Goal: Book appointment/travel/reservation

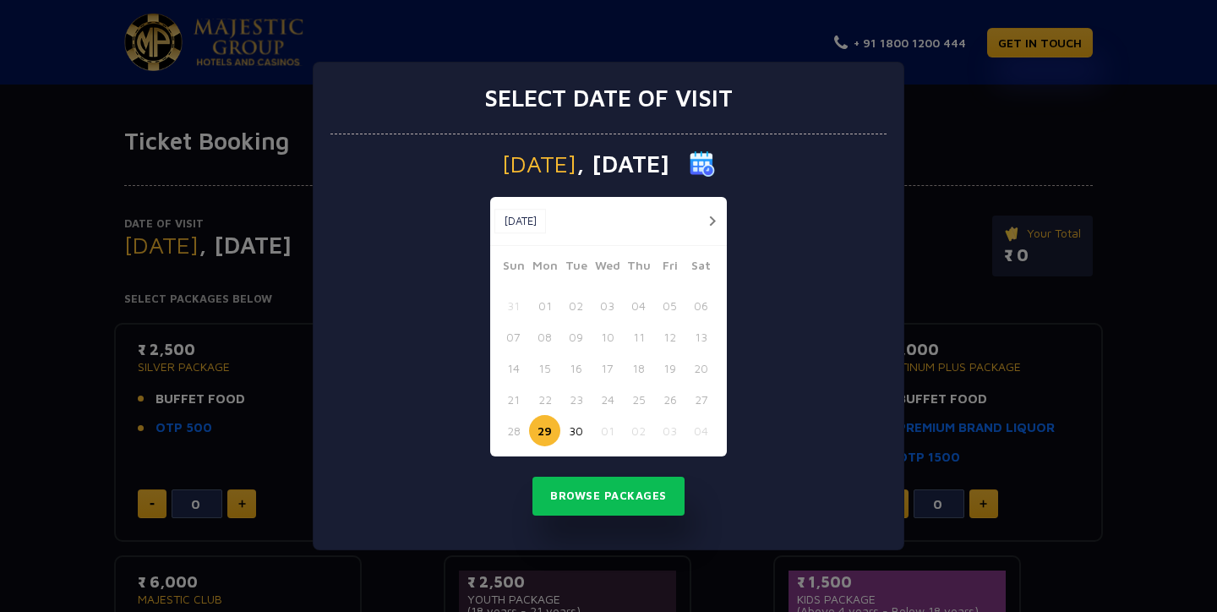
click at [699, 219] on div at bounding box center [706, 220] width 31 height 21
click at [721, 222] on button "button" at bounding box center [711, 220] width 21 height 21
click at [639, 313] on button "02" at bounding box center [638, 305] width 31 height 31
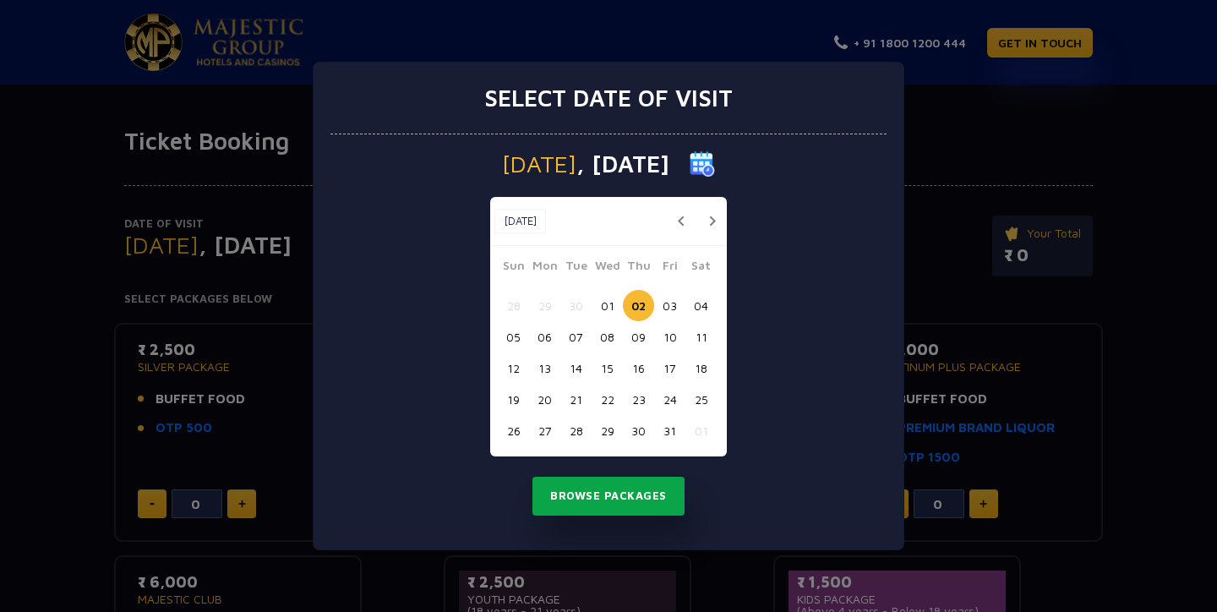
click at [623, 497] on button "Browse Packages" at bounding box center [608, 495] width 152 height 39
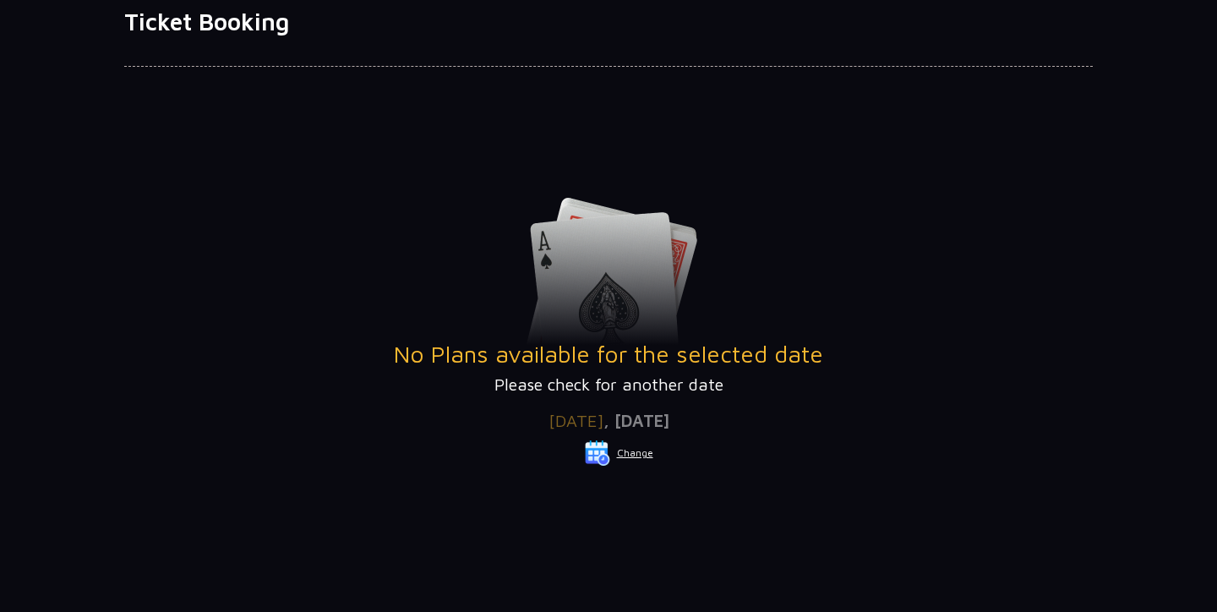
scroll to position [119, 0]
click at [640, 449] on button "Change" at bounding box center [619, 452] width 70 height 27
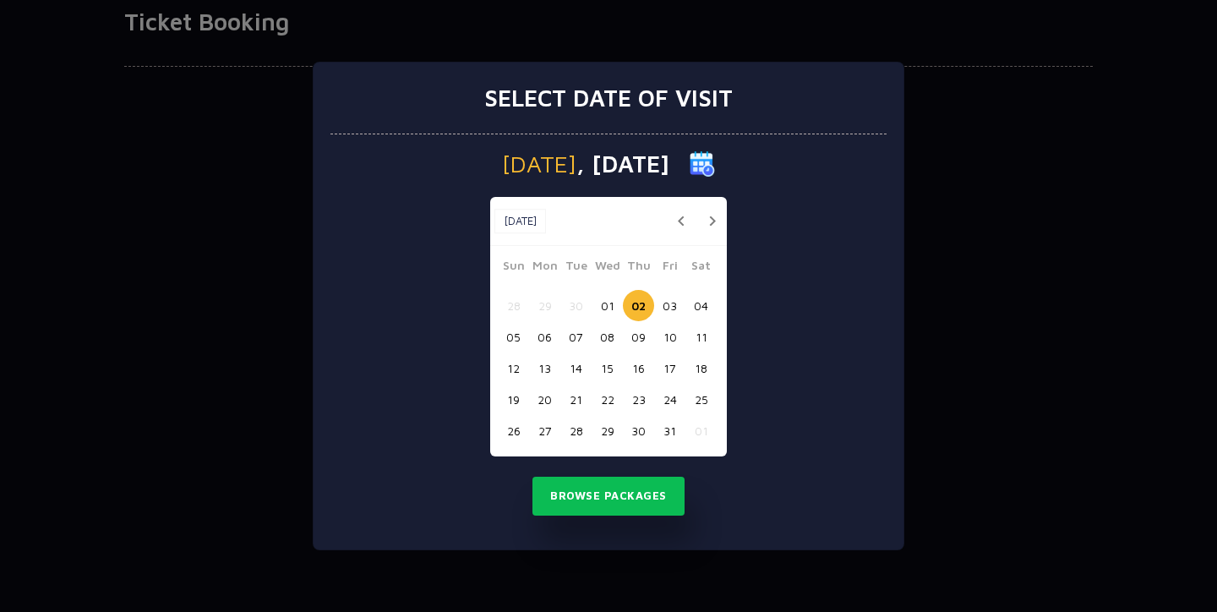
click at [601, 307] on button "01" at bounding box center [606, 305] width 31 height 31
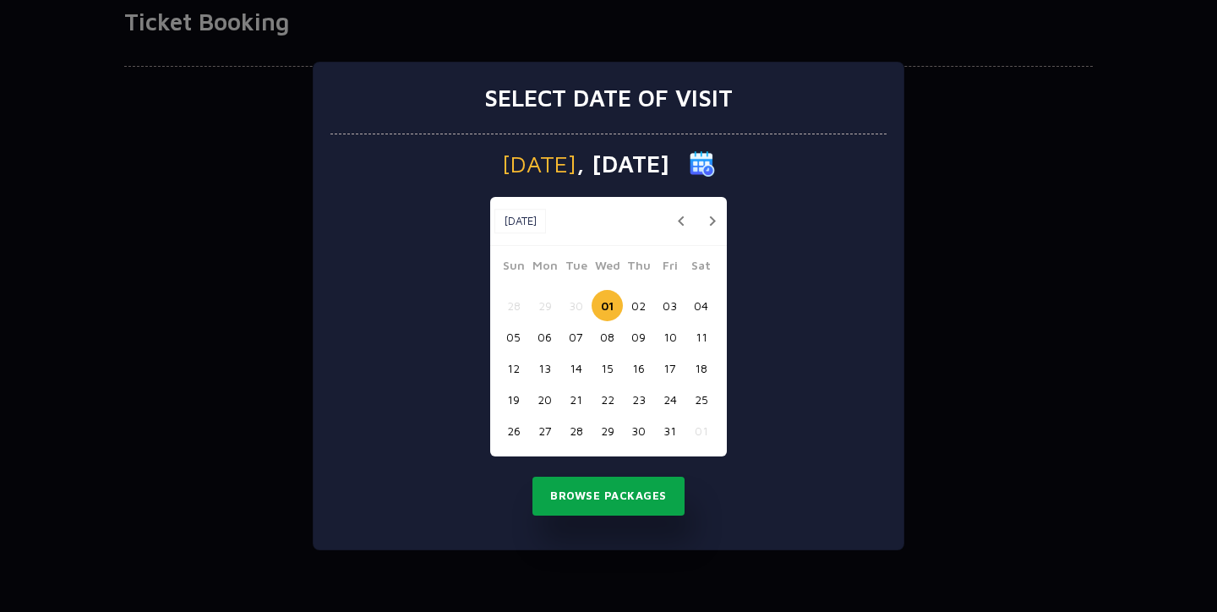
click at [617, 498] on button "Browse Packages" at bounding box center [608, 495] width 152 height 39
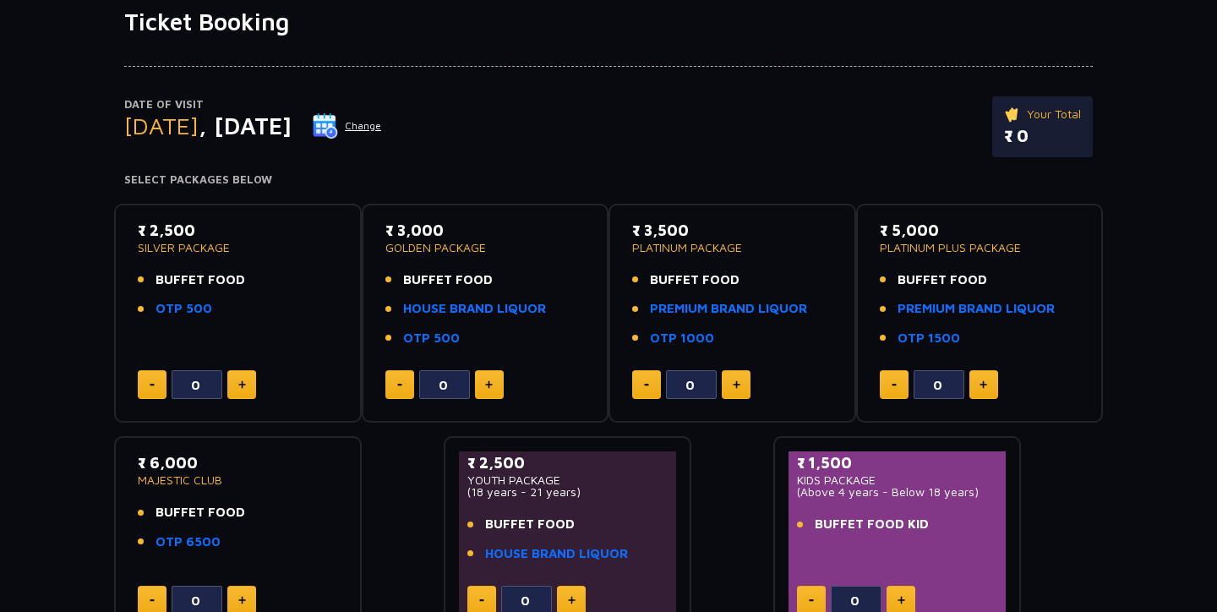
click at [382, 123] on button "Change" at bounding box center [347, 125] width 70 height 27
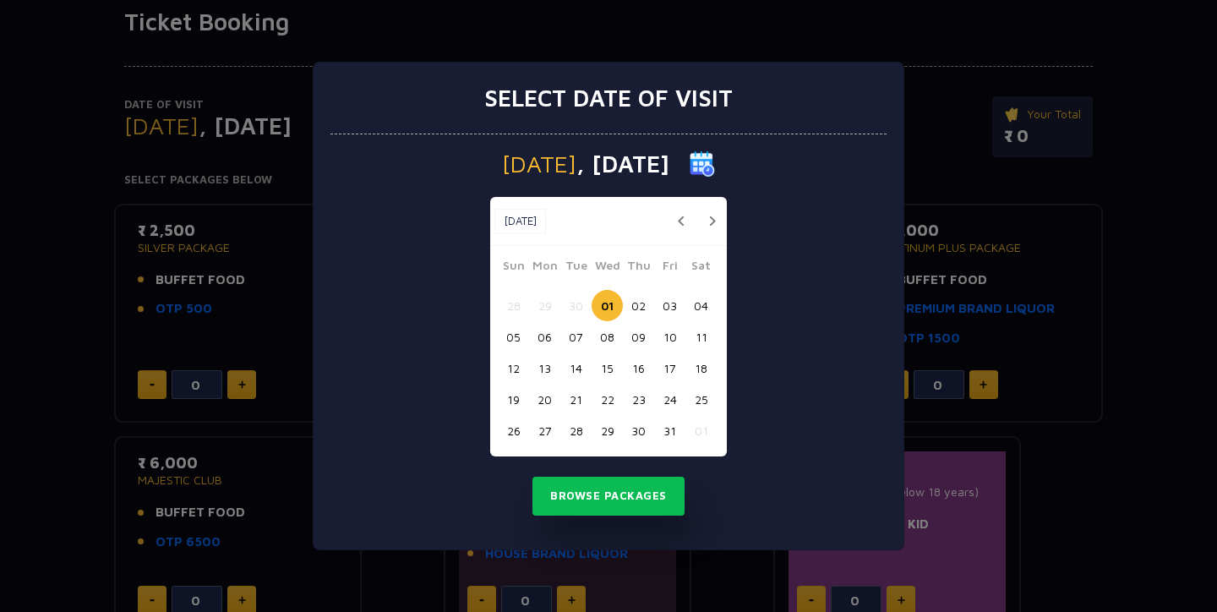
click at [674, 297] on button "03" at bounding box center [669, 305] width 31 height 31
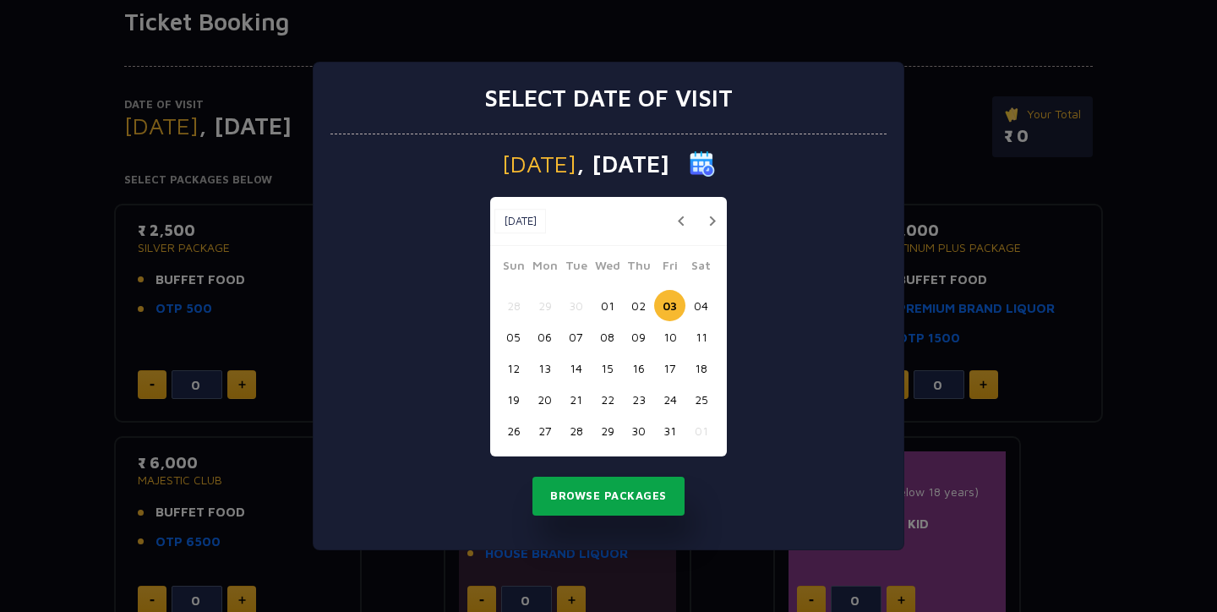
click at [652, 498] on button "Browse Packages" at bounding box center [608, 495] width 152 height 39
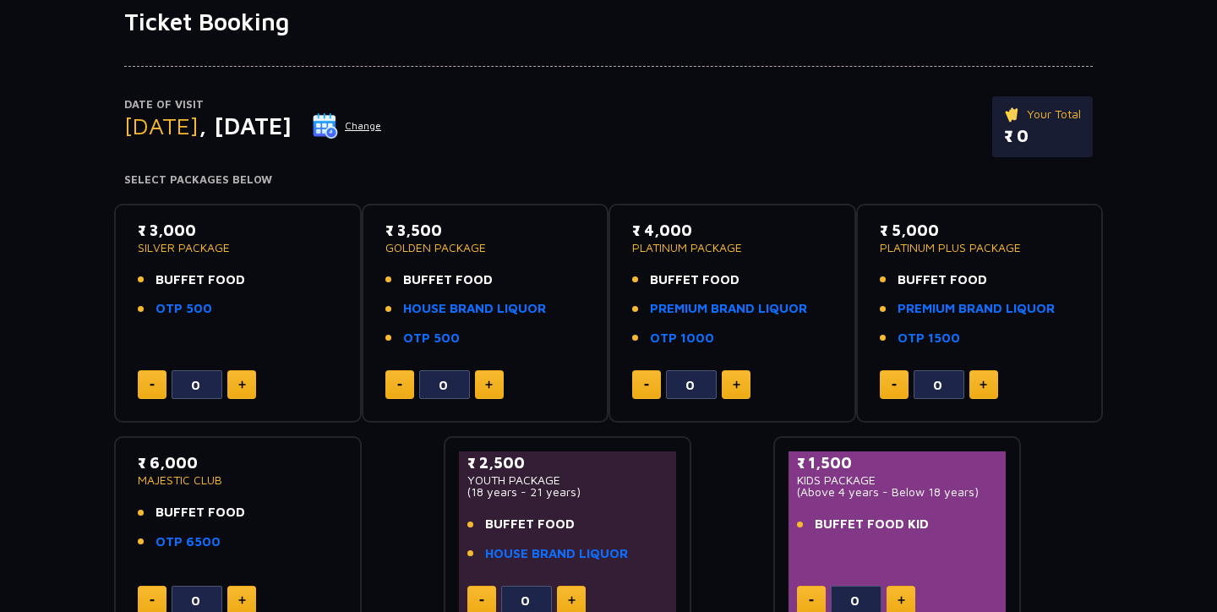
click at [382, 121] on button "Change" at bounding box center [347, 125] width 70 height 27
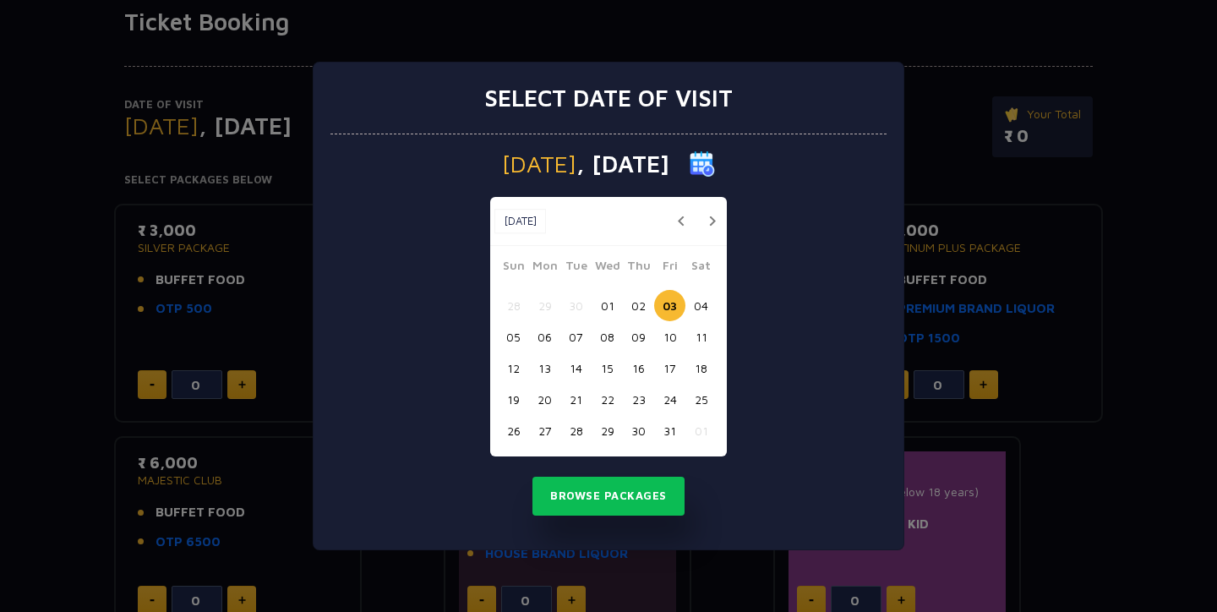
click at [641, 309] on button "02" at bounding box center [638, 305] width 31 height 31
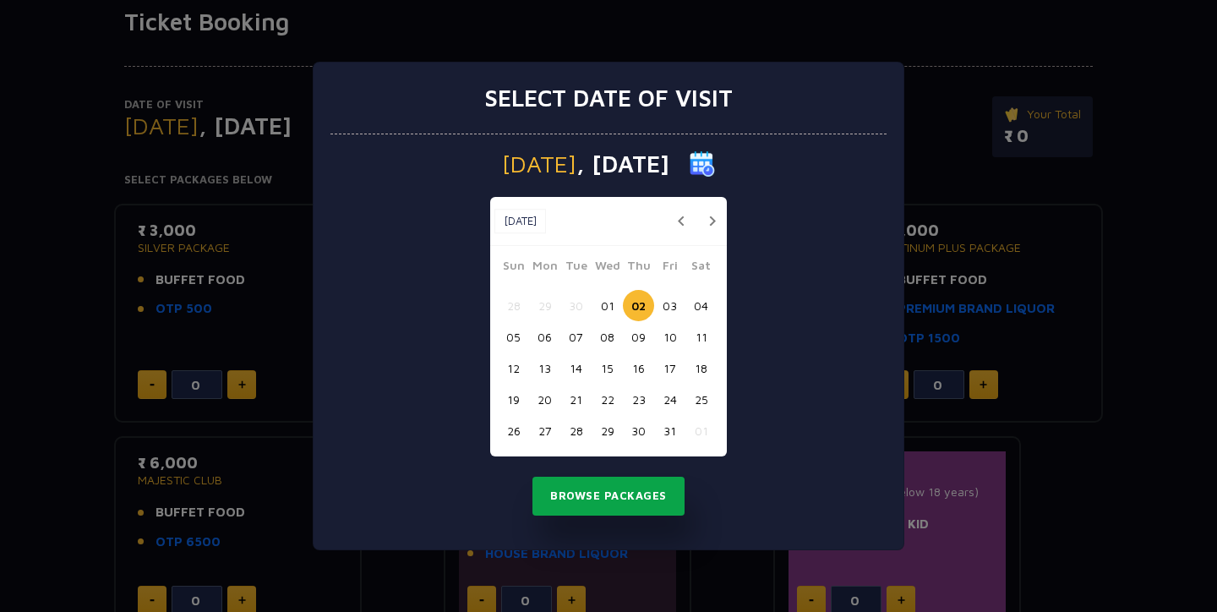
click at [615, 493] on button "Browse Packages" at bounding box center [608, 495] width 152 height 39
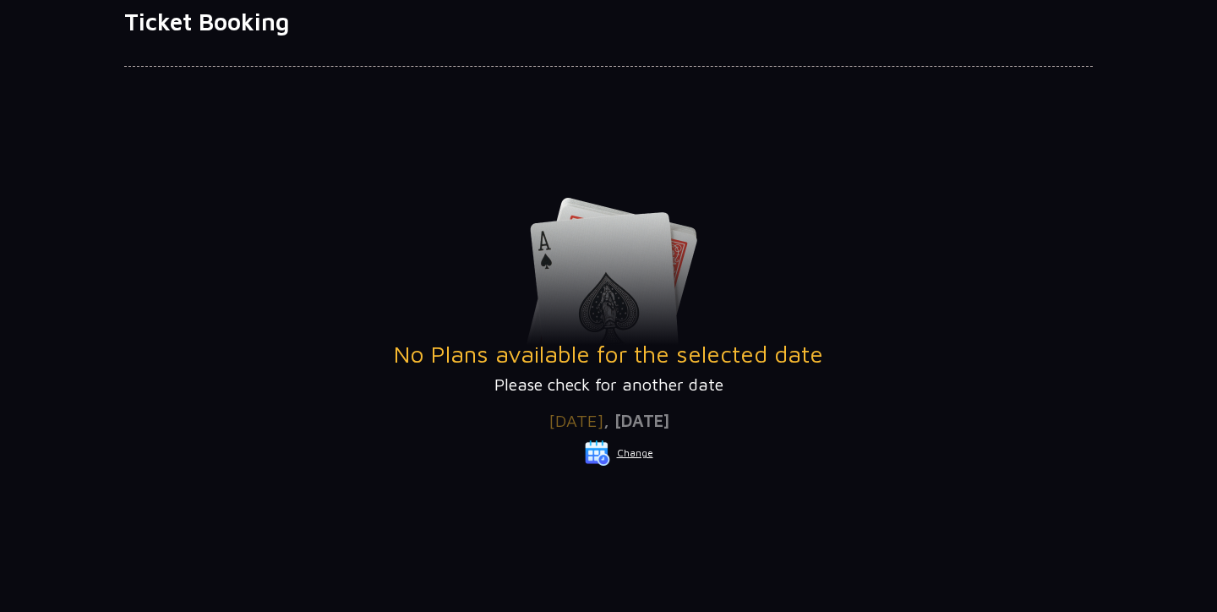
click at [629, 456] on button "Change" at bounding box center [619, 452] width 70 height 27
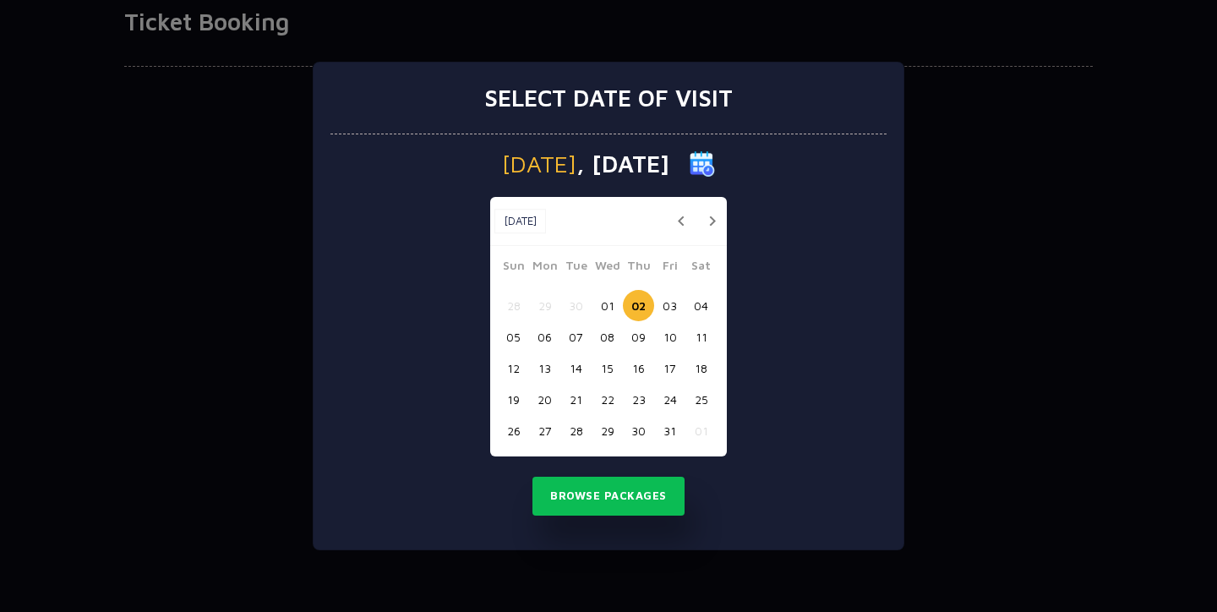
click at [672, 303] on button "03" at bounding box center [669, 305] width 31 height 31
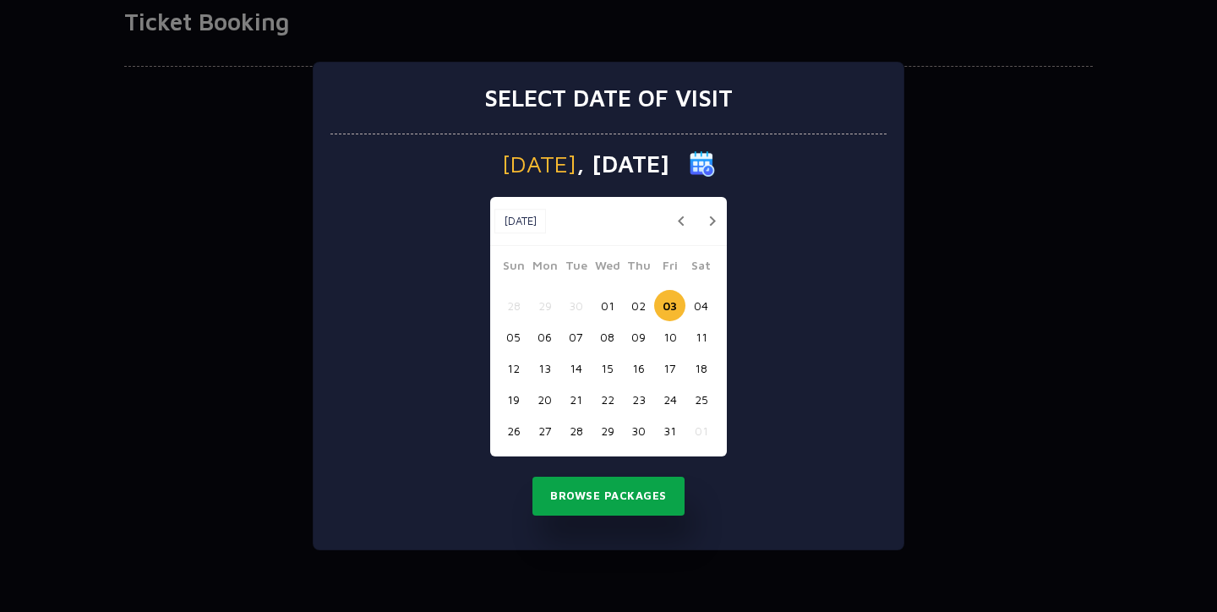
click at [624, 488] on button "Browse Packages" at bounding box center [608, 495] width 152 height 39
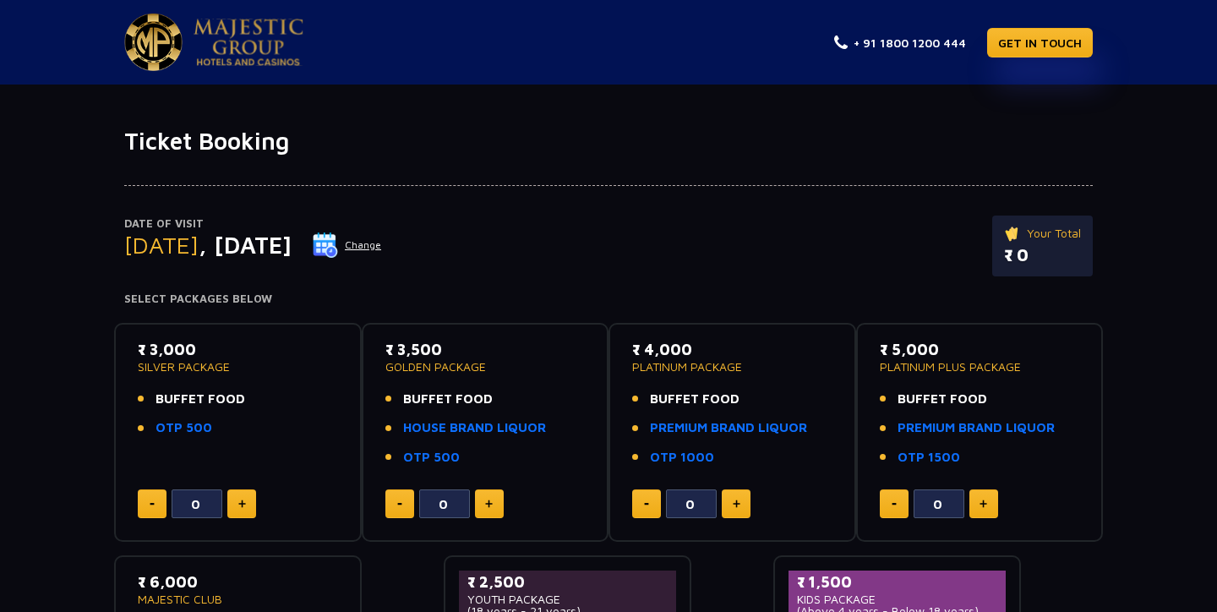
scroll to position [79, 0]
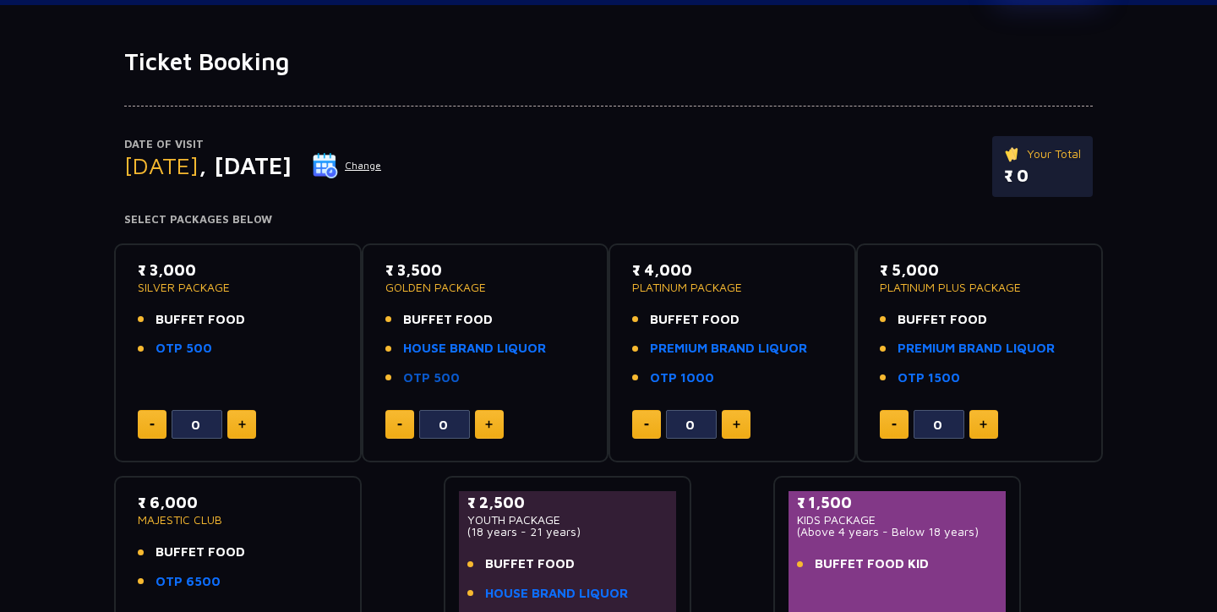
click at [433, 373] on link "OTP 500" at bounding box center [431, 377] width 57 height 19
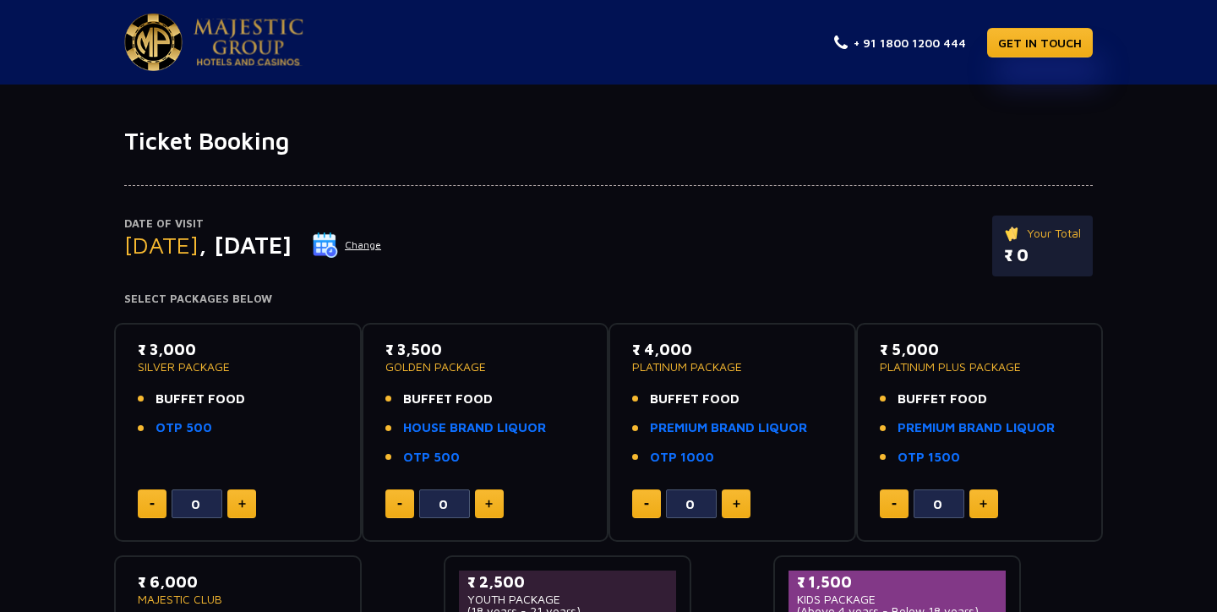
scroll to position [0, 0]
click at [382, 245] on button "Change" at bounding box center [347, 244] width 70 height 27
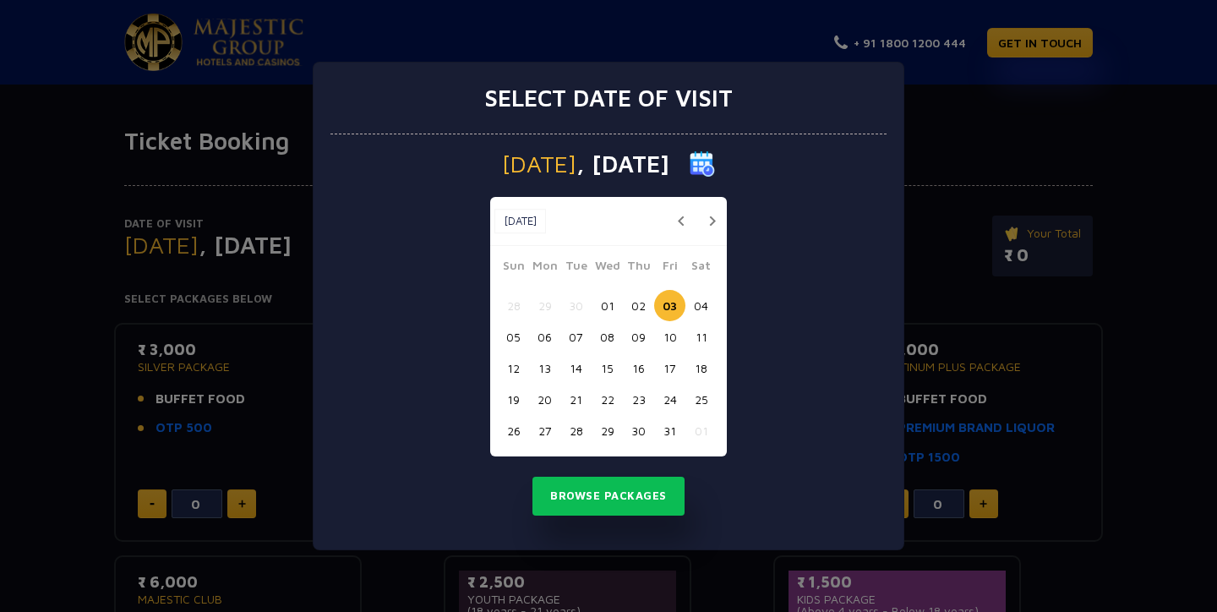
click at [646, 304] on button "02" at bounding box center [638, 305] width 31 height 31
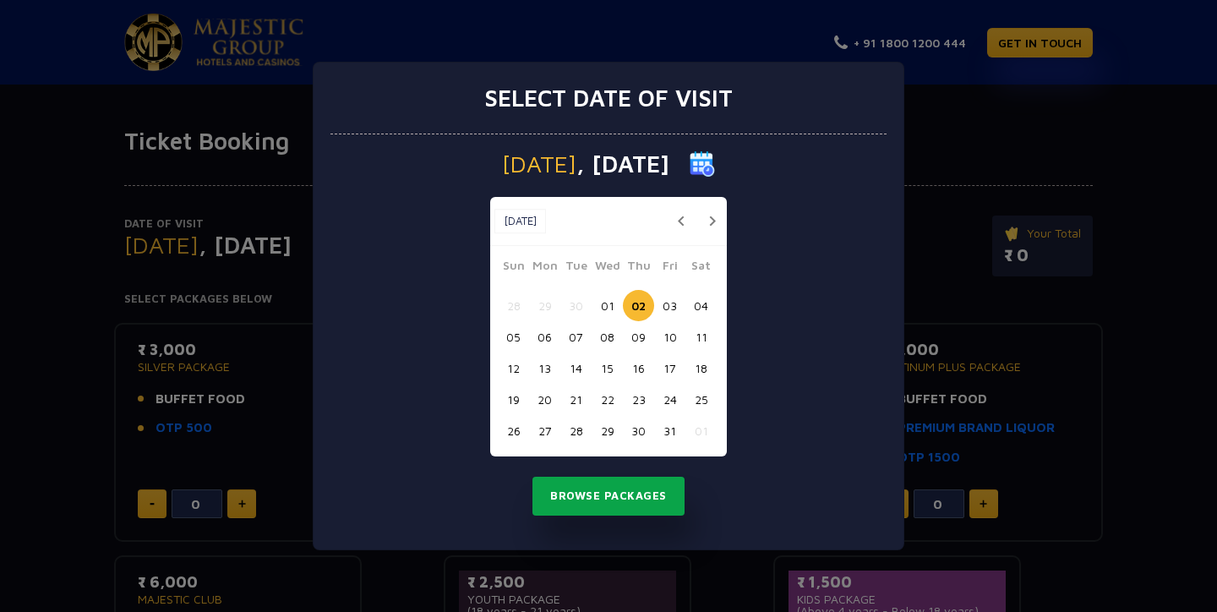
click at [613, 498] on button "Browse Packages" at bounding box center [608, 495] width 152 height 39
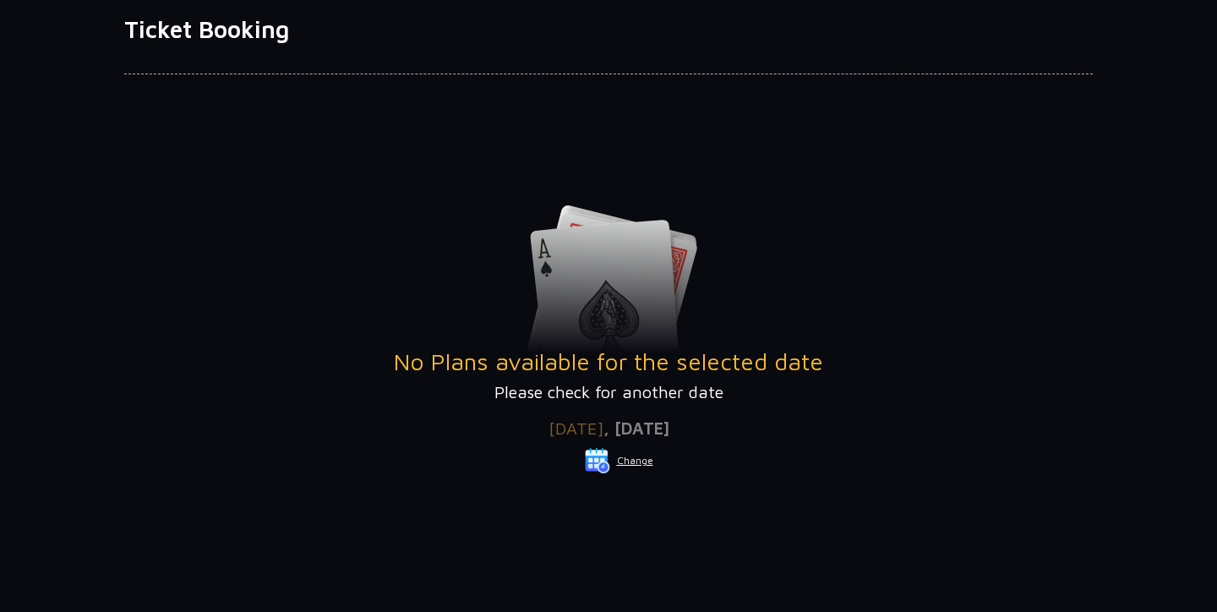
scroll to position [112, 0]
click at [636, 466] on button "Change" at bounding box center [619, 459] width 70 height 27
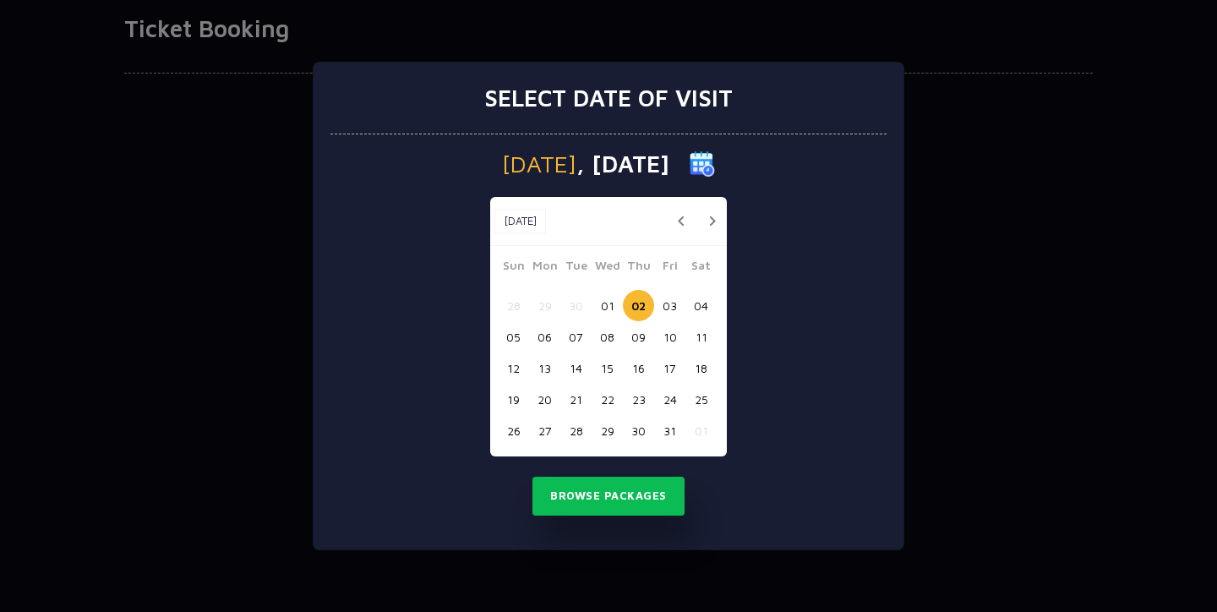
click at [598, 306] on button "01" at bounding box center [606, 305] width 31 height 31
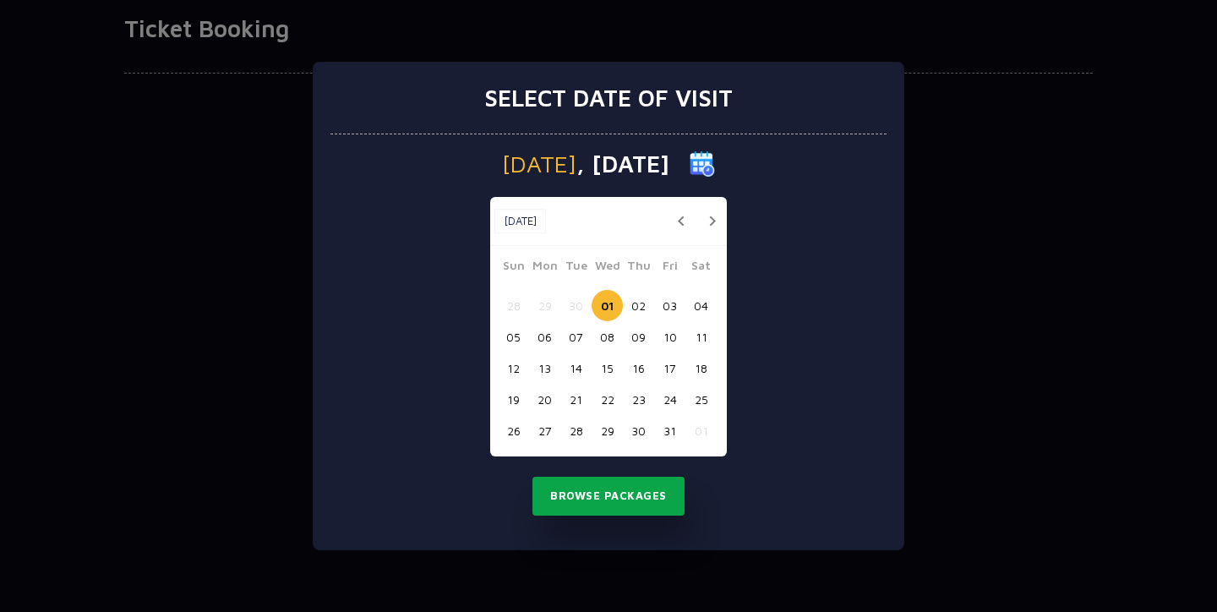
click at [610, 495] on button "Browse Packages" at bounding box center [608, 495] width 152 height 39
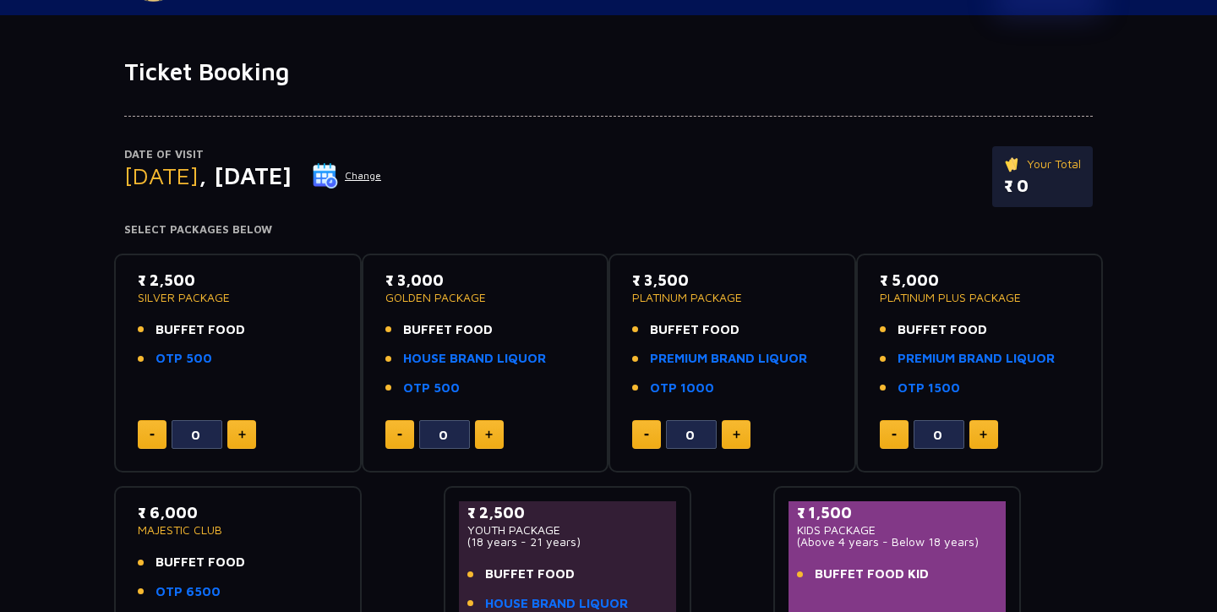
scroll to position [69, 0]
